Goal: Information Seeking & Learning: Learn about a topic

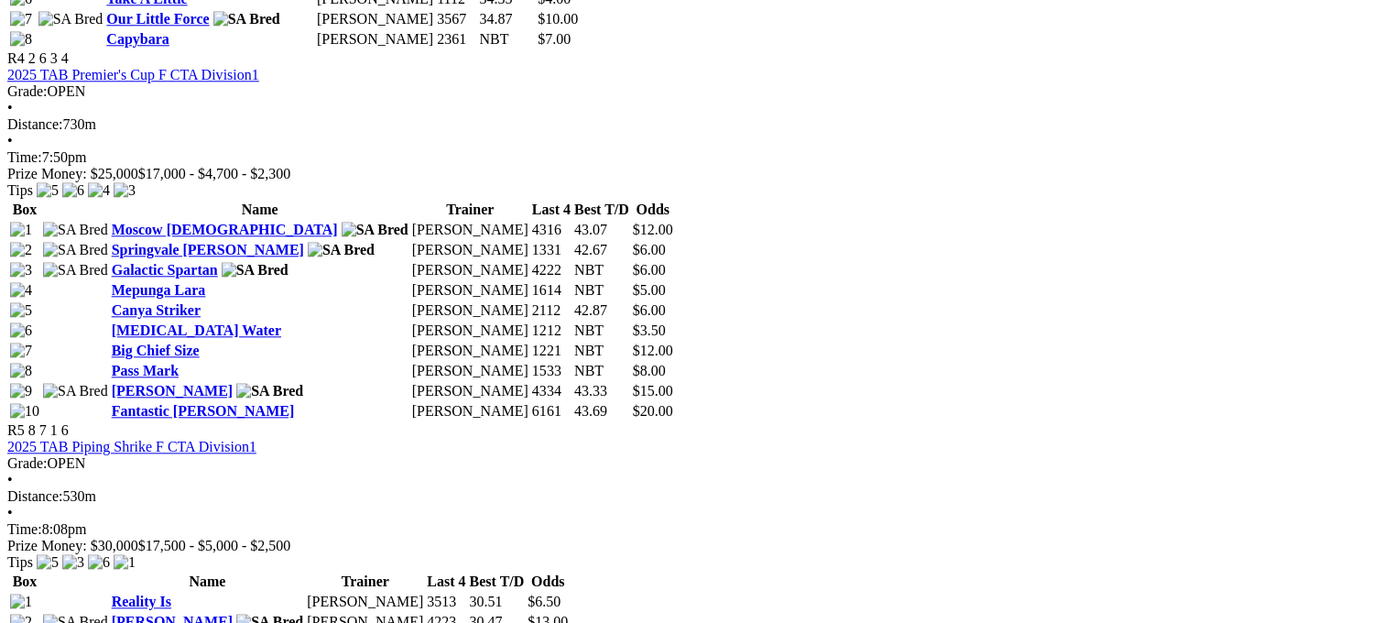
scroll to position [1926, 0]
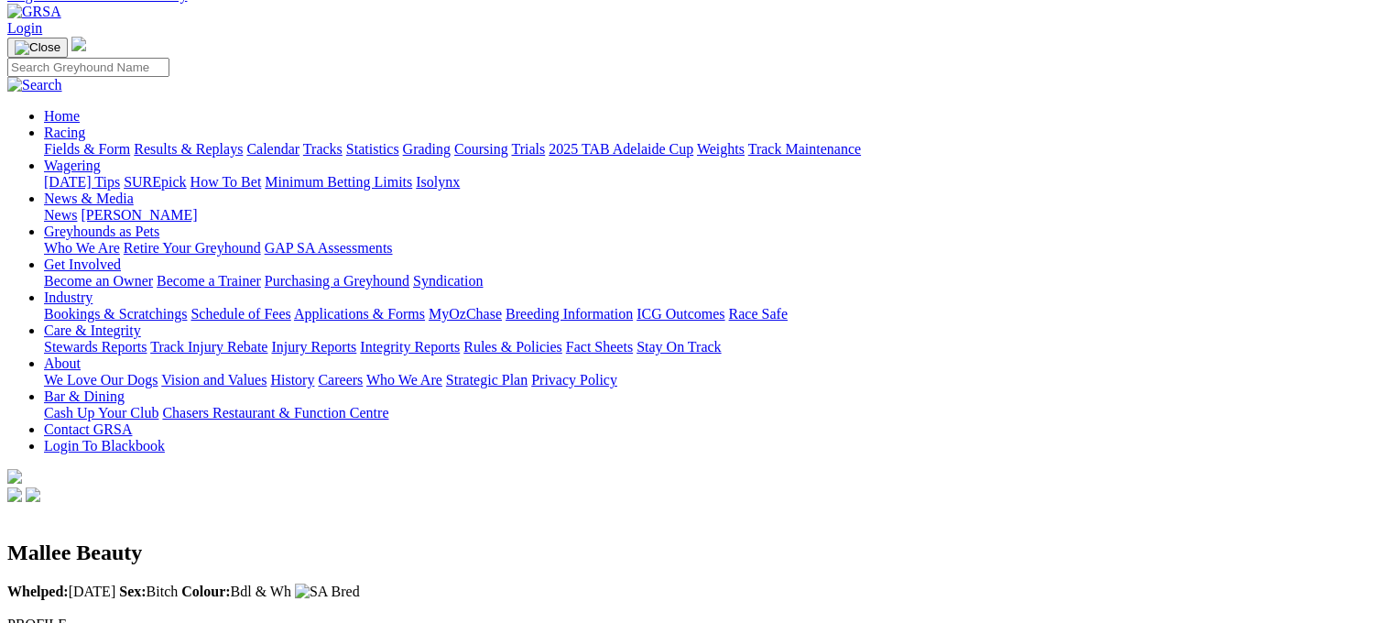
scroll to position [62, 0]
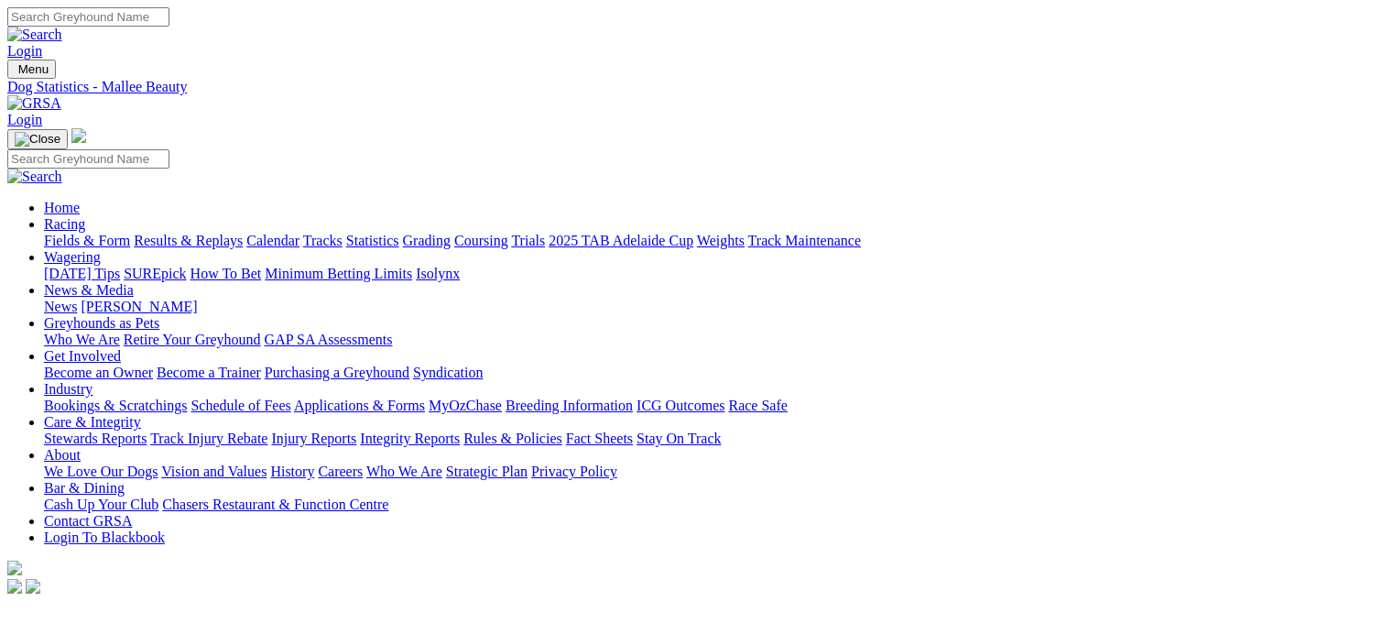
scroll to position [44, 0]
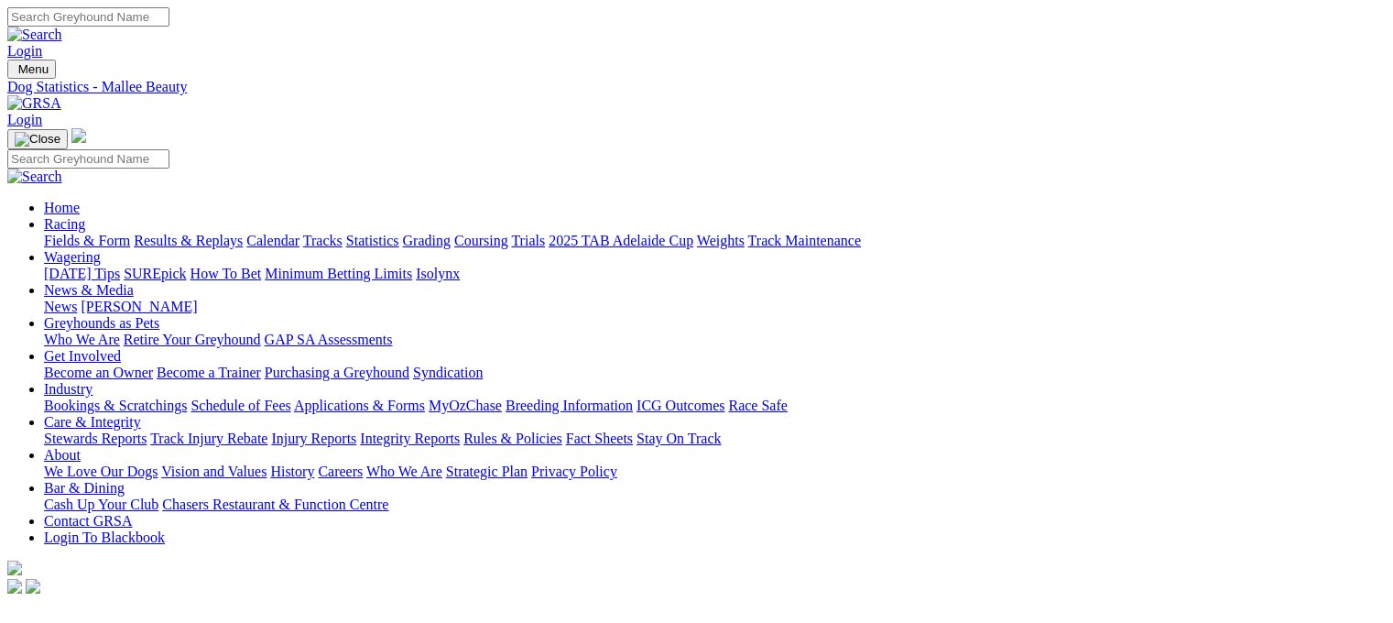
scroll to position [44, 0]
